Goal: Check status

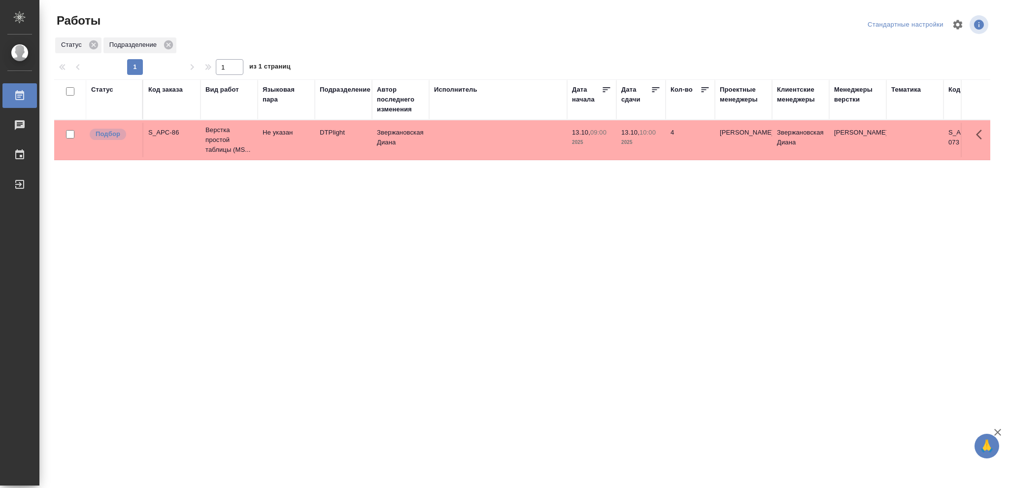
click at [101, 90] on div "Статус" at bounding box center [102, 90] width 22 height 10
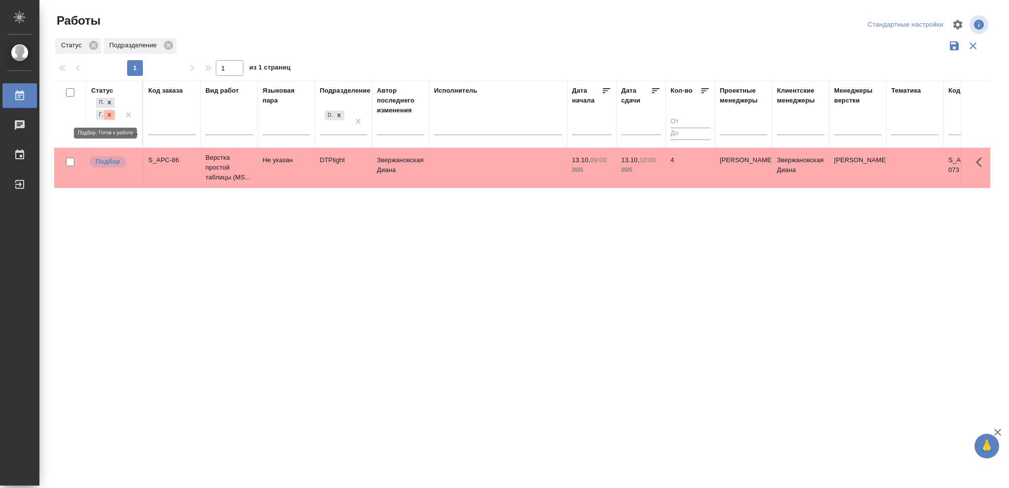
click at [106, 116] on icon at bounding box center [109, 114] width 7 height 7
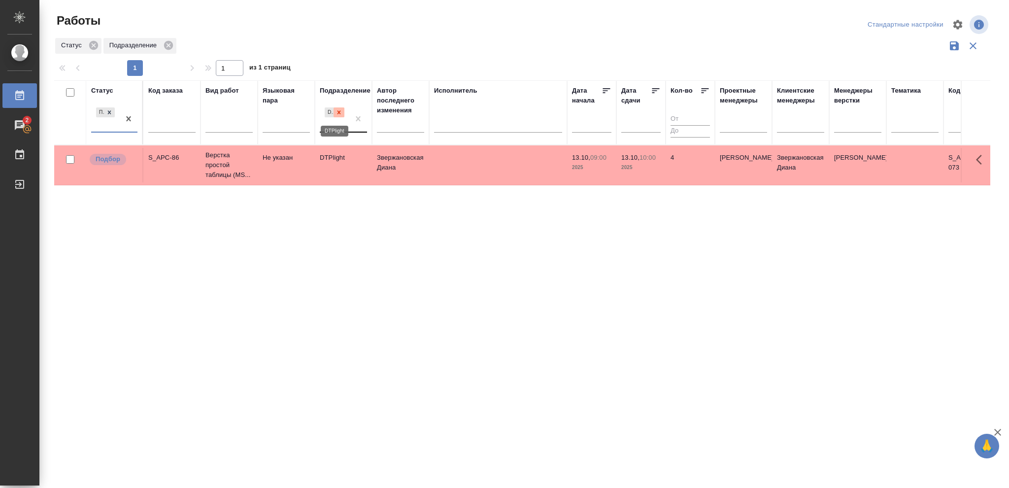
click at [340, 116] on icon at bounding box center [339, 112] width 7 height 7
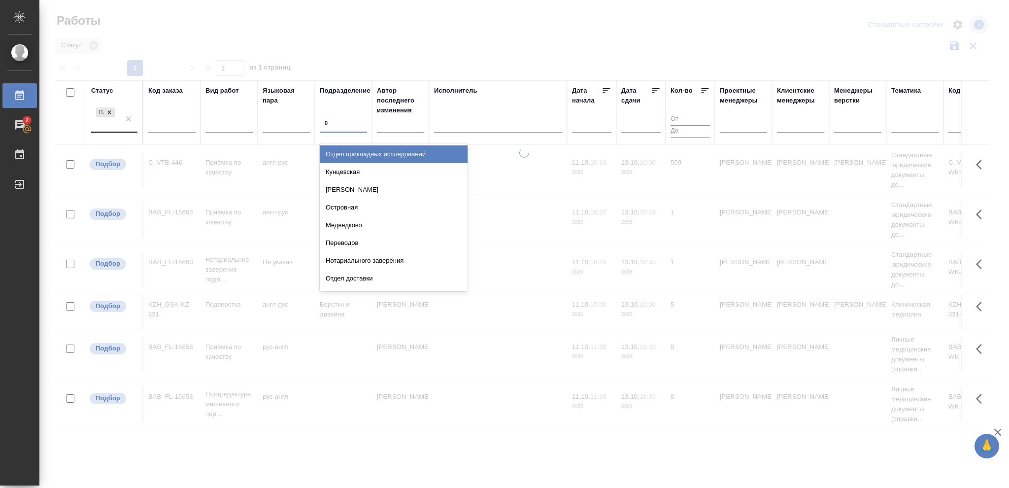
type input "ве"
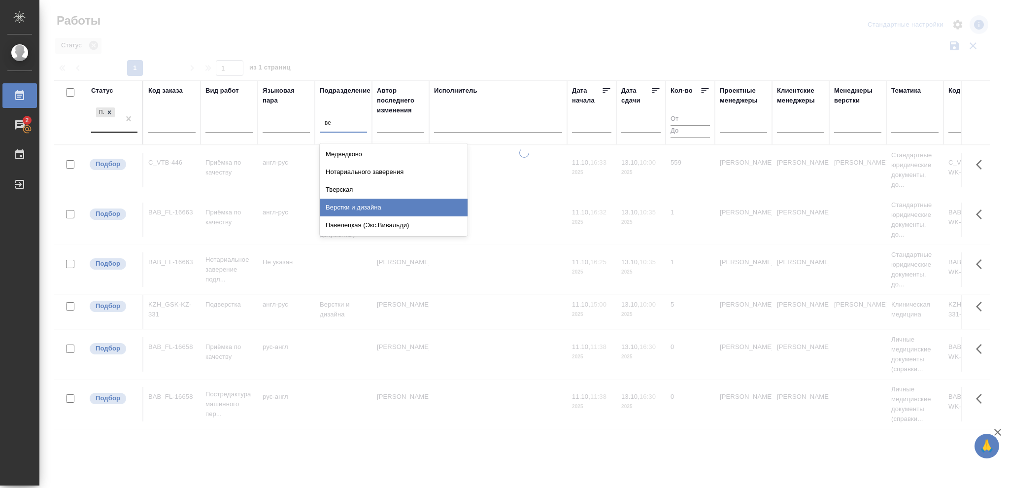
click at [356, 210] on div "Верстки и дизайна" at bounding box center [394, 208] width 148 height 18
